Goal: Task Accomplishment & Management: Manage account settings

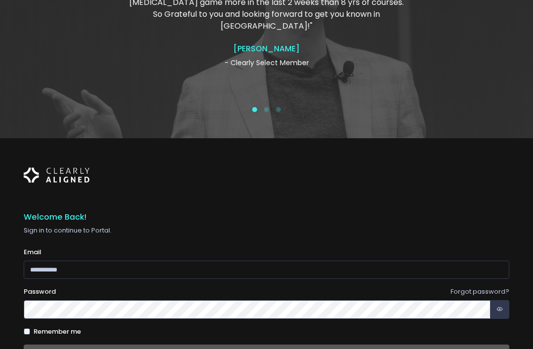
scroll to position [142, 0]
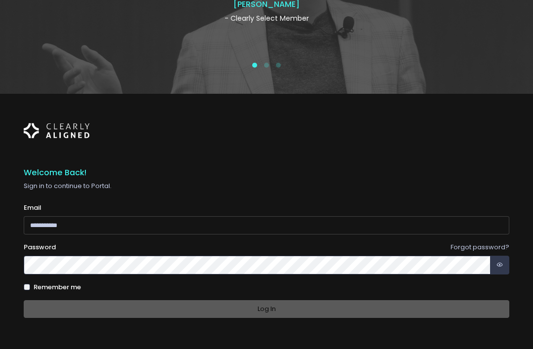
click at [38, 221] on input "email" at bounding box center [267, 225] width 486 height 18
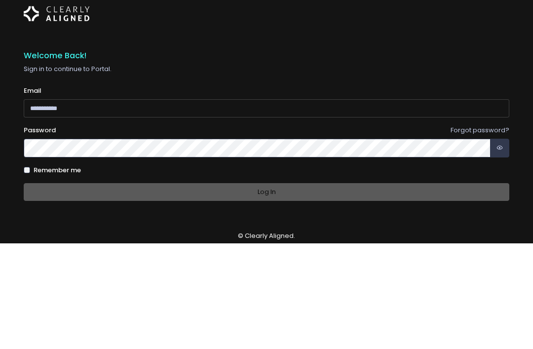
type input "**********"
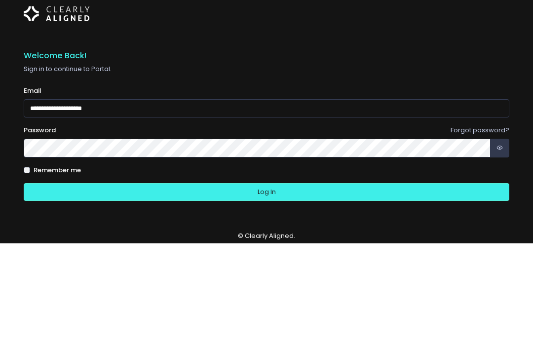
click at [267, 289] on button "Log In" at bounding box center [267, 298] width 486 height 18
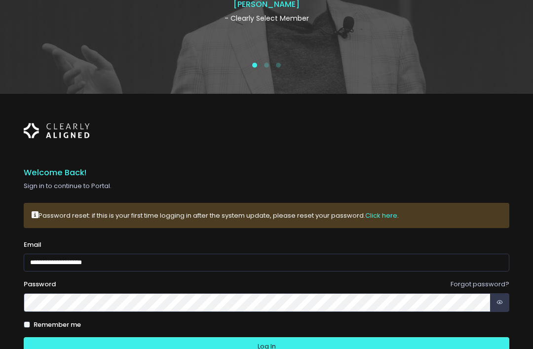
click at [498, 299] on icon "button" at bounding box center [500, 302] width 6 height 9
click at [273, 347] on button "Log In" at bounding box center [267, 346] width 486 height 18
